Goal: Task Accomplishment & Management: Use online tool/utility

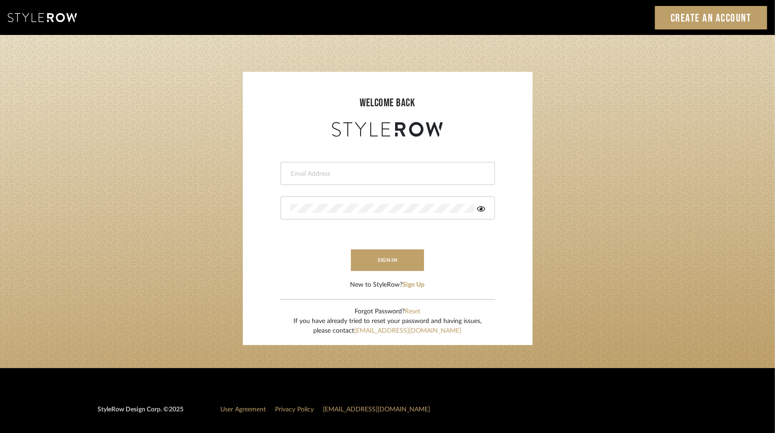
type input "[PERSON_NAME][EMAIL_ADDRESS][DOMAIN_NAME]"
click at [387, 247] on form "[PERSON_NAME][EMAIL_ADDRESS][DOMAIN_NAME] sign in New to StyleRow? Sign Up" at bounding box center [387, 214] width 271 height 151
click at [394, 266] on button "sign in" at bounding box center [388, 260] width 74 height 22
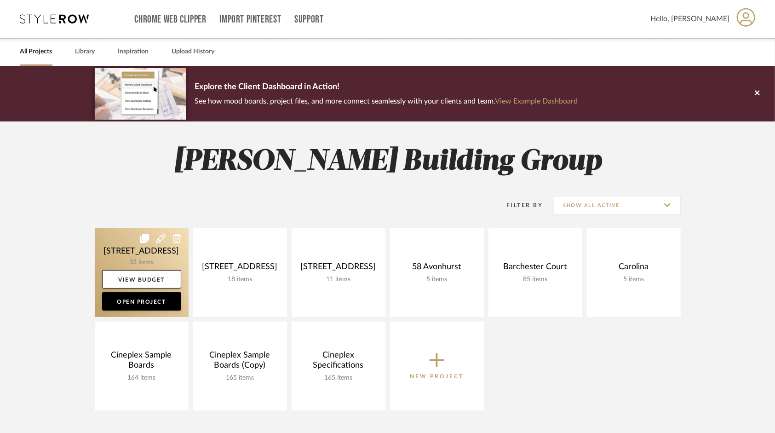
click at [145, 246] on link at bounding box center [142, 272] width 94 height 89
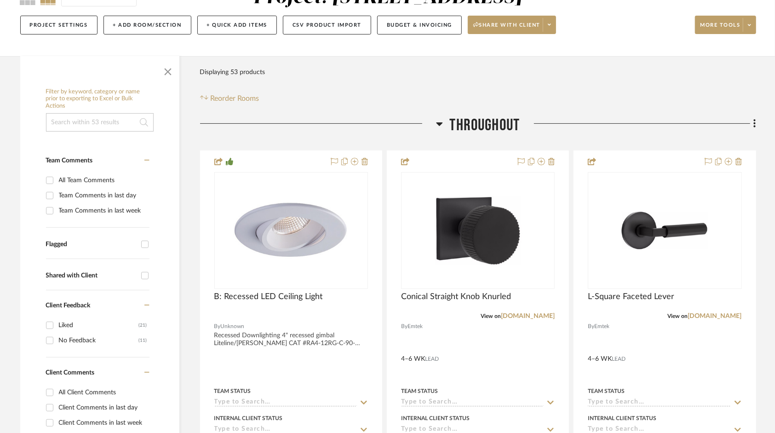
scroll to position [230, 0]
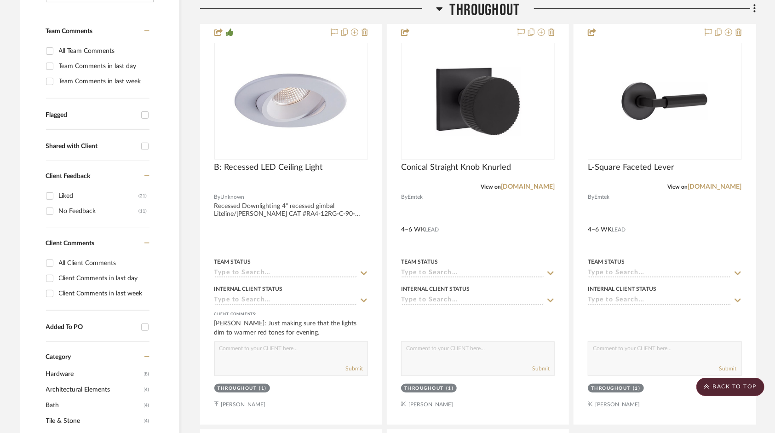
click at [59, 194] on div "Liked" at bounding box center [99, 195] width 80 height 15
click at [57, 194] on input "Liked (21)" at bounding box center [49, 195] width 15 height 15
checkbox input "true"
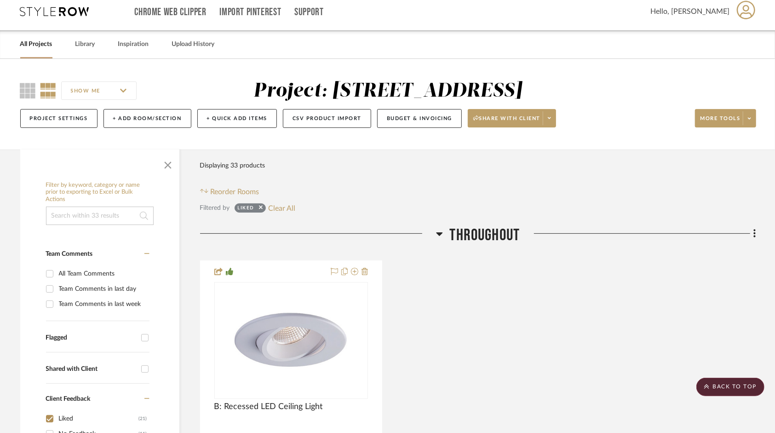
scroll to position [0, 0]
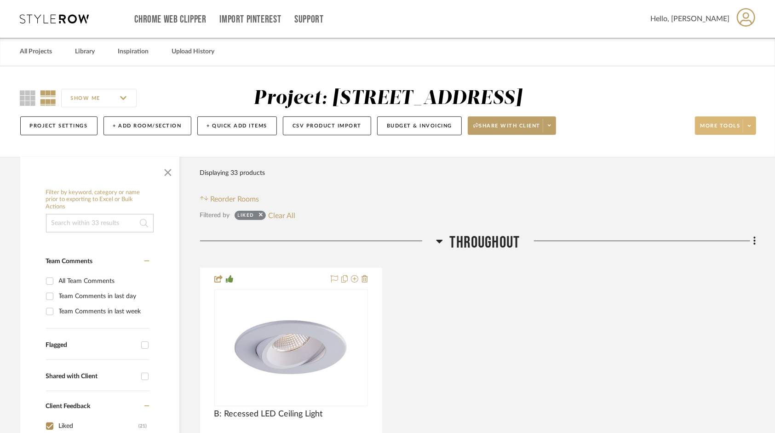
click at [748, 125] on icon at bounding box center [748, 125] width 3 height 5
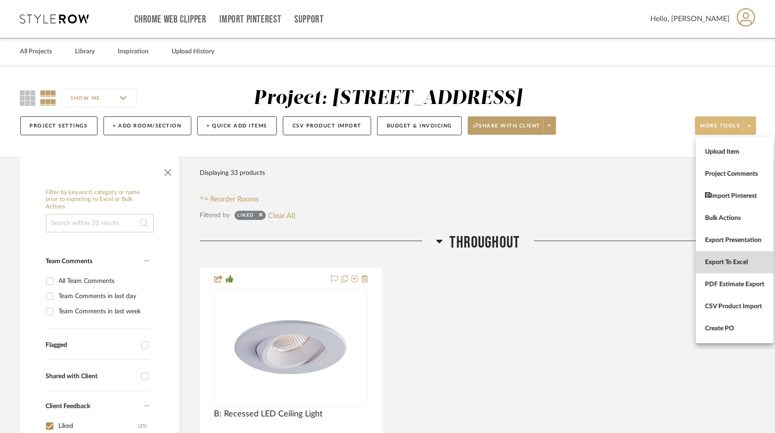
click at [754, 263] on span "Export To Excel" at bounding box center [734, 262] width 59 height 8
